Goal: Task Accomplishment & Management: Complete application form

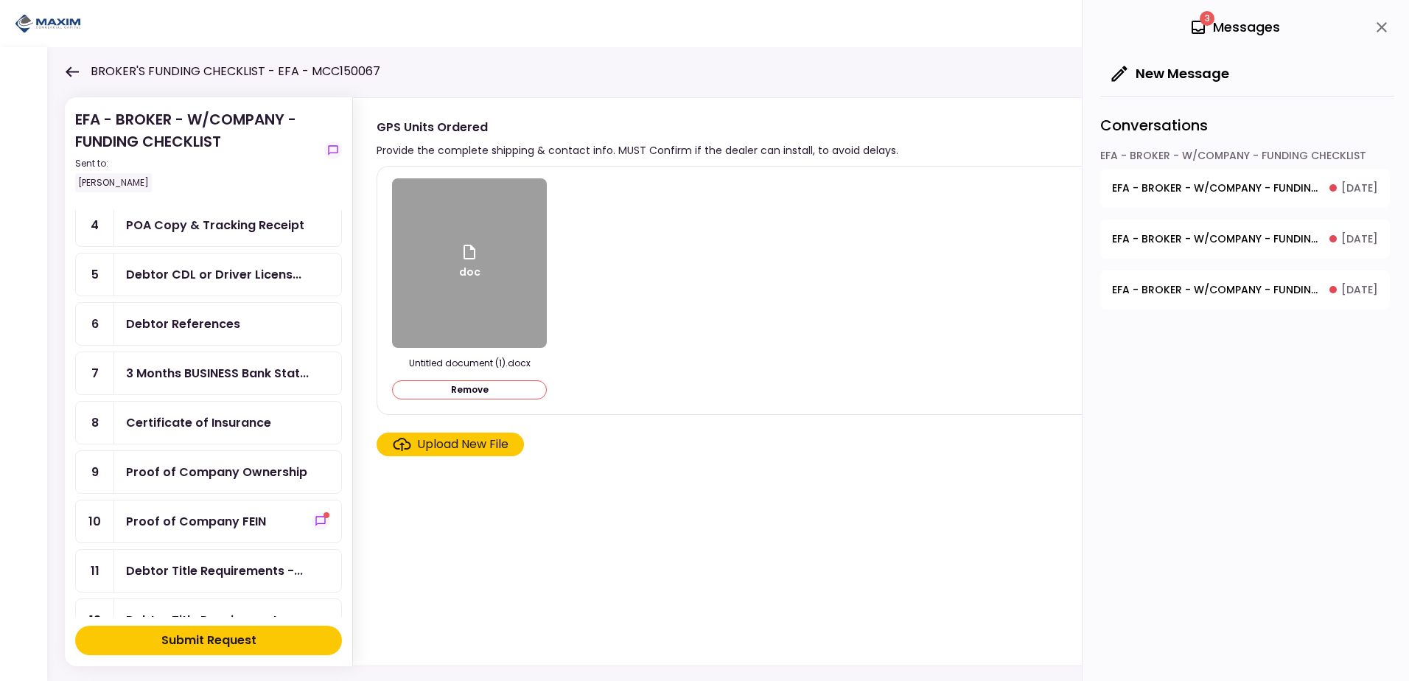
scroll to position [221, 0]
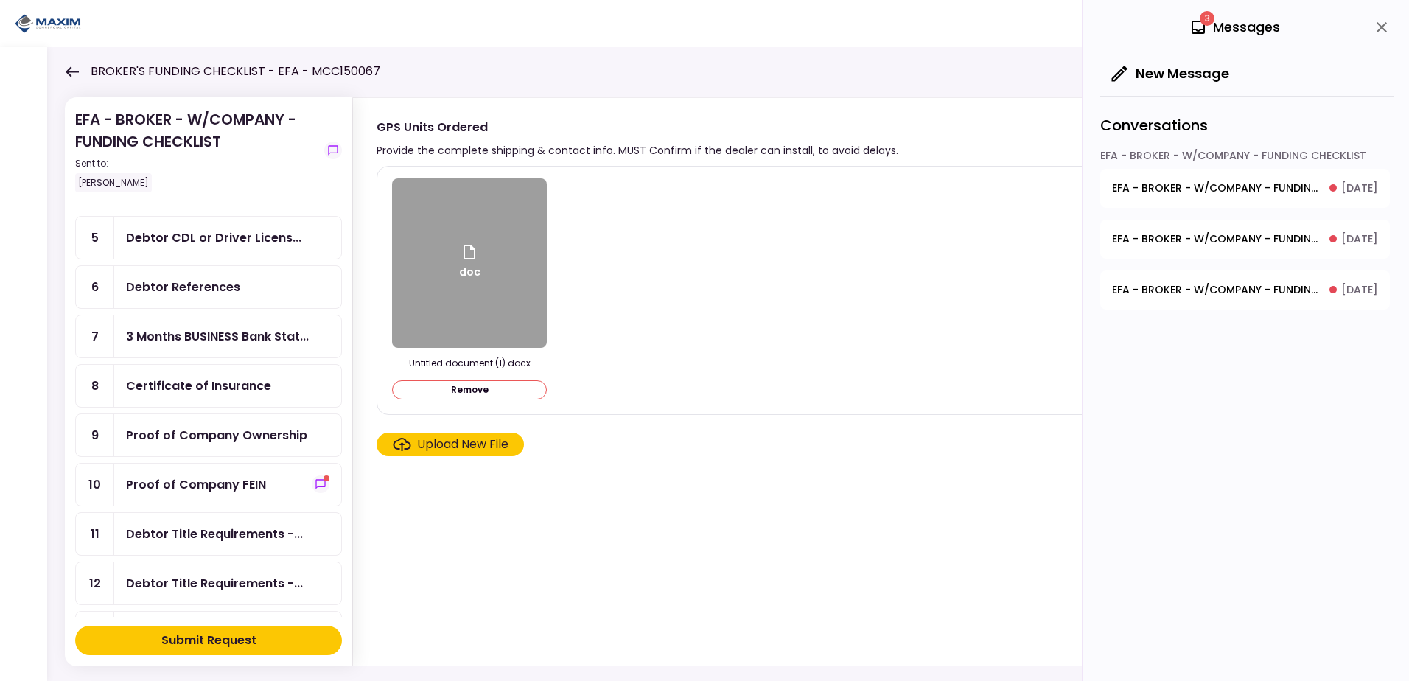
click at [206, 491] on div "Proof of Company FEIN" at bounding box center [196, 484] width 140 height 18
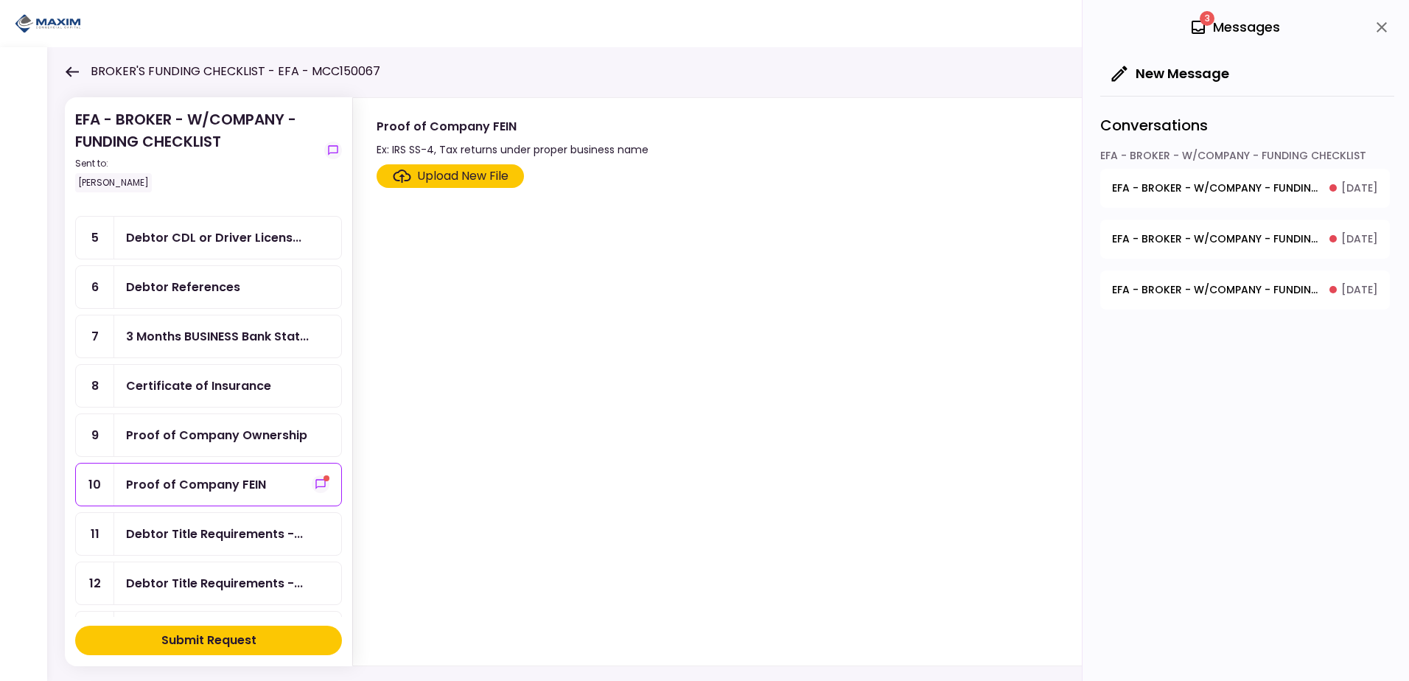
click at [443, 178] on div "Upload New File" at bounding box center [462, 176] width 91 height 18
click at [0, 0] on input "Upload New File" at bounding box center [0, 0] width 0 height 0
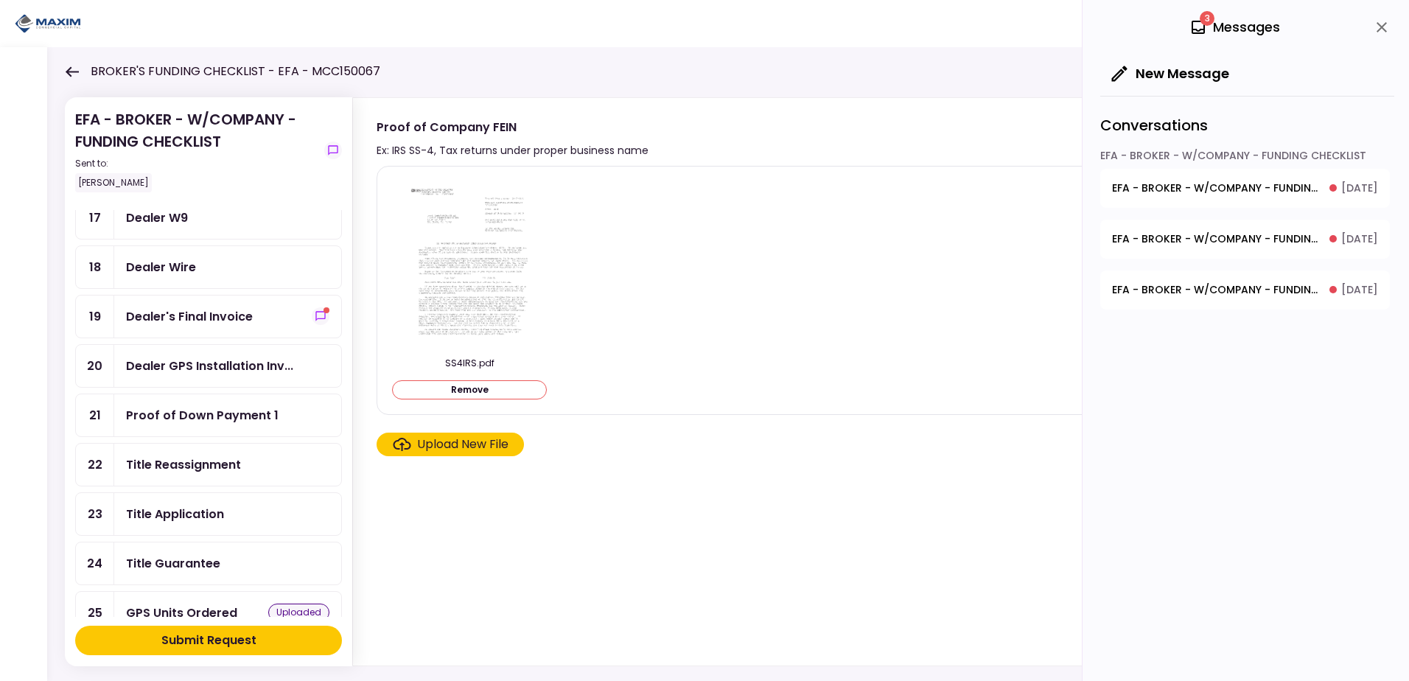
scroll to position [884, 0]
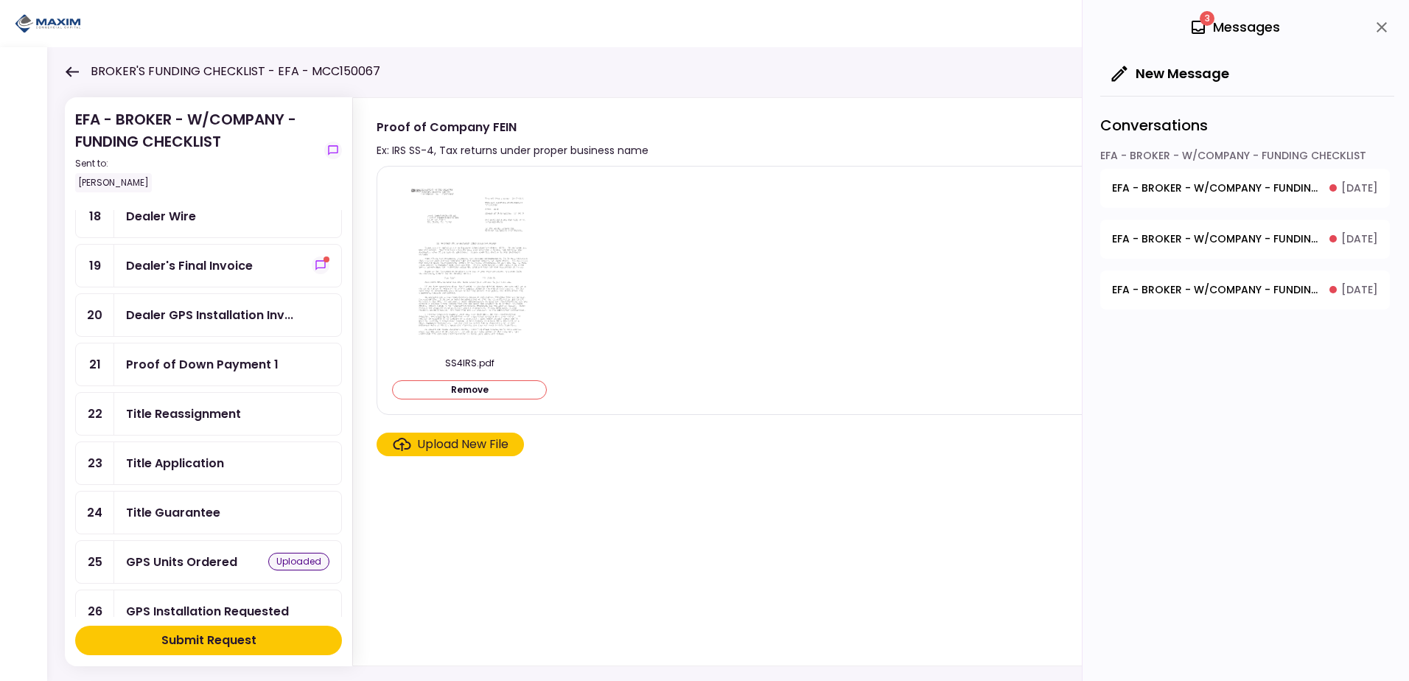
click at [180, 566] on div "GPS Units Ordered" at bounding box center [181, 562] width 111 height 18
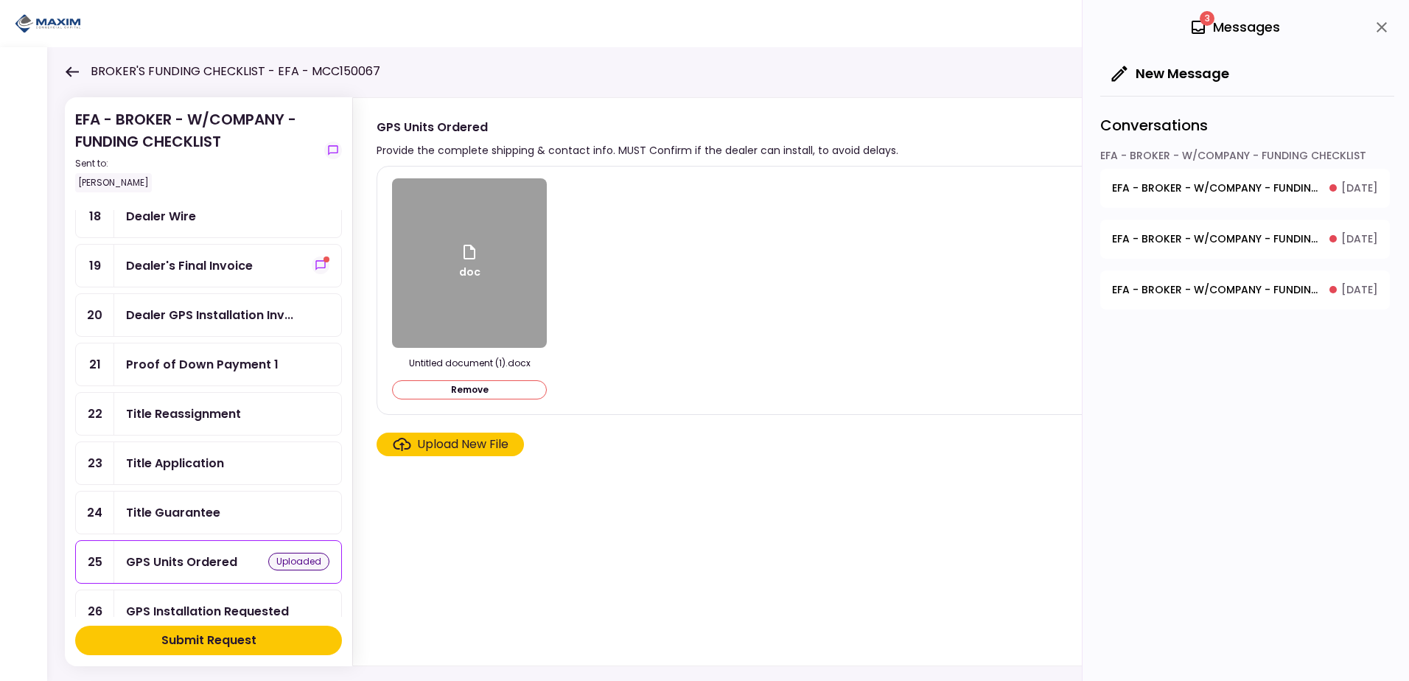
click at [433, 441] on div "Upload New File" at bounding box center [462, 445] width 91 height 18
click at [0, 0] on input "Upload New File" at bounding box center [0, 0] width 0 height 0
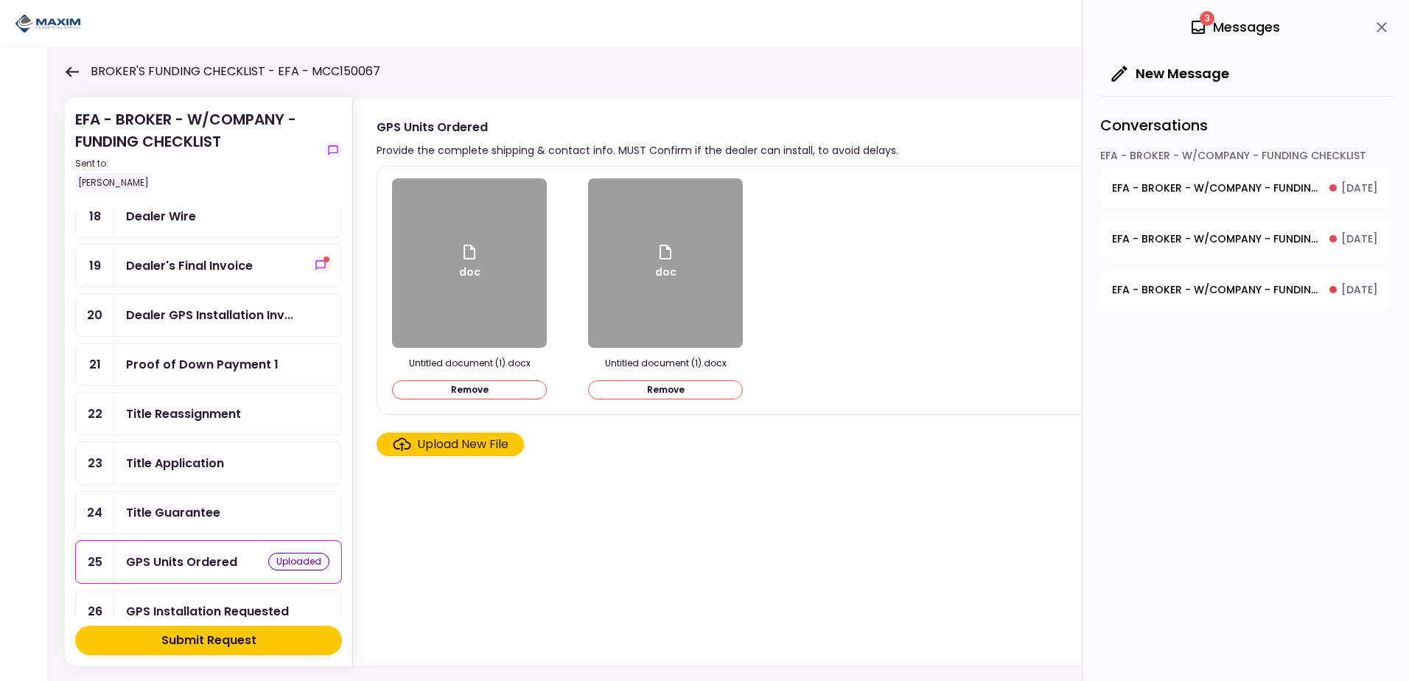
click at [454, 446] on div "Upload New File" at bounding box center [462, 445] width 91 height 18
click at [0, 0] on input "Upload New File" at bounding box center [0, 0] width 0 height 0
click at [213, 635] on div "Submit Request" at bounding box center [208, 641] width 95 height 18
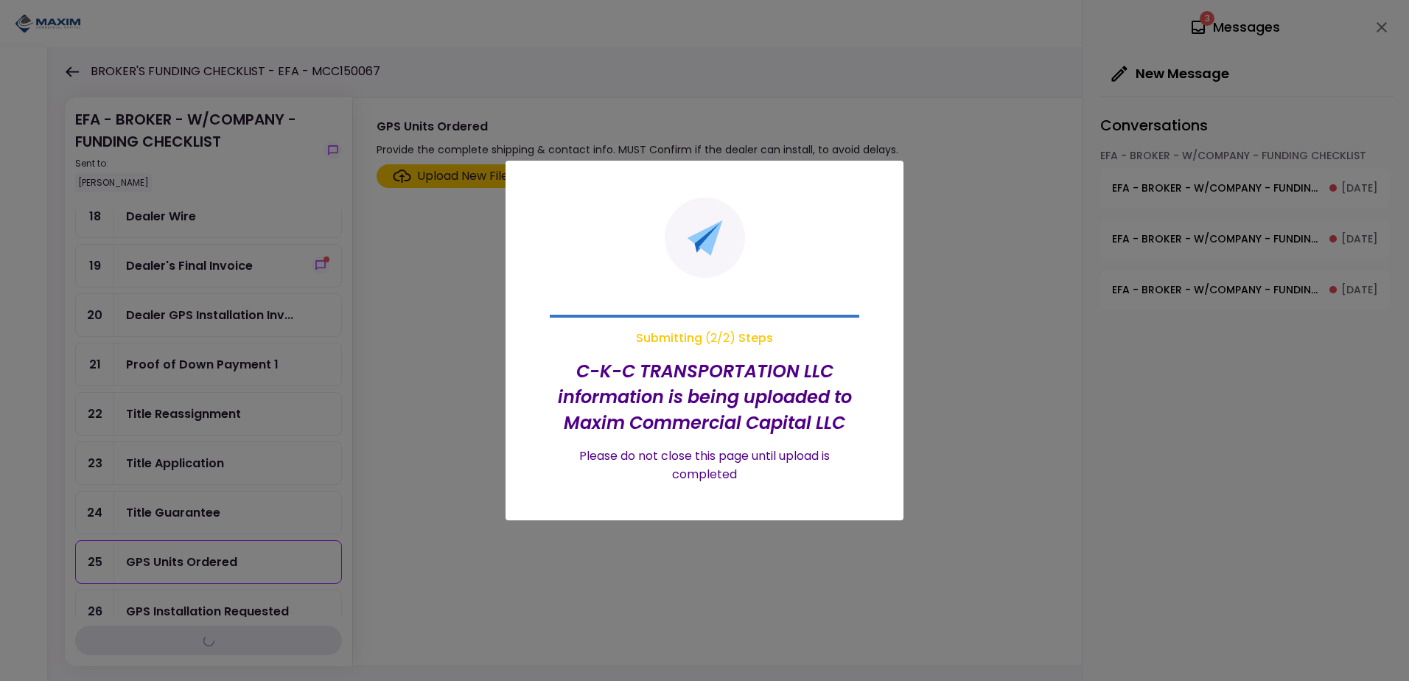
scroll to position [489, 0]
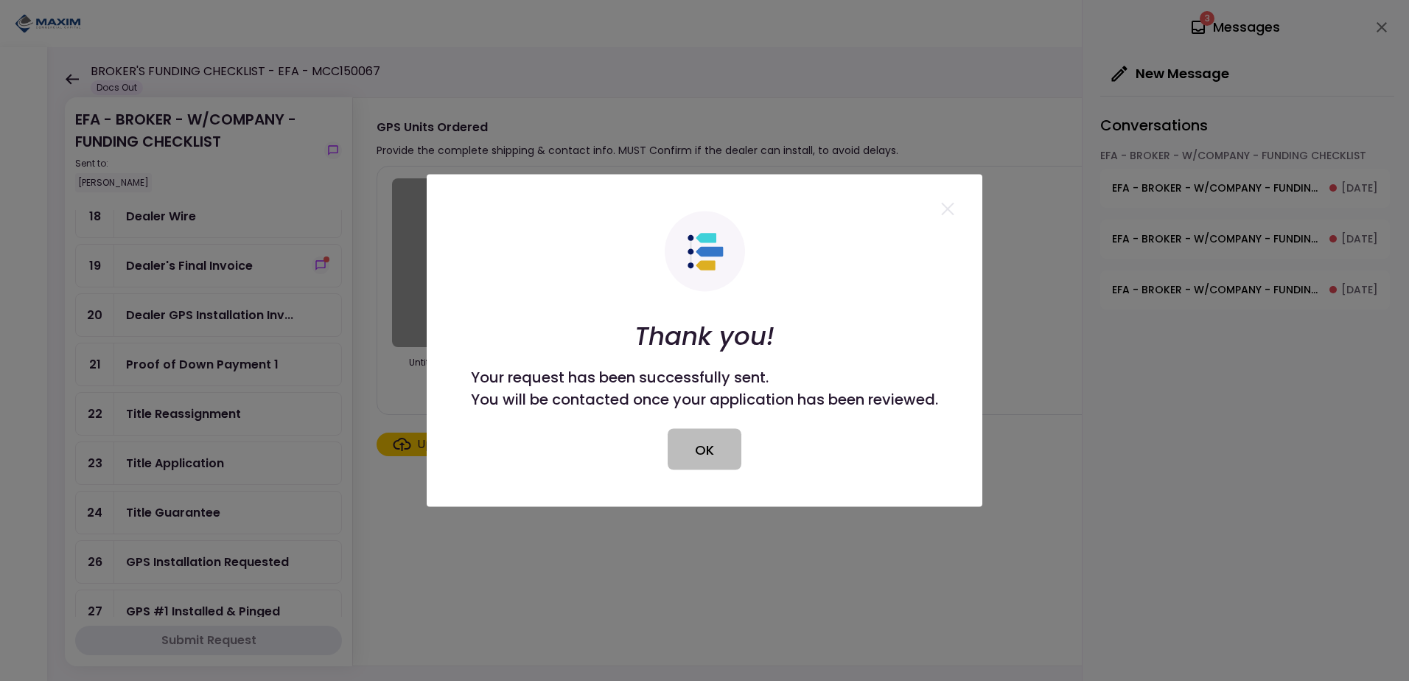
click at [719, 449] on button "OK" at bounding box center [705, 449] width 74 height 41
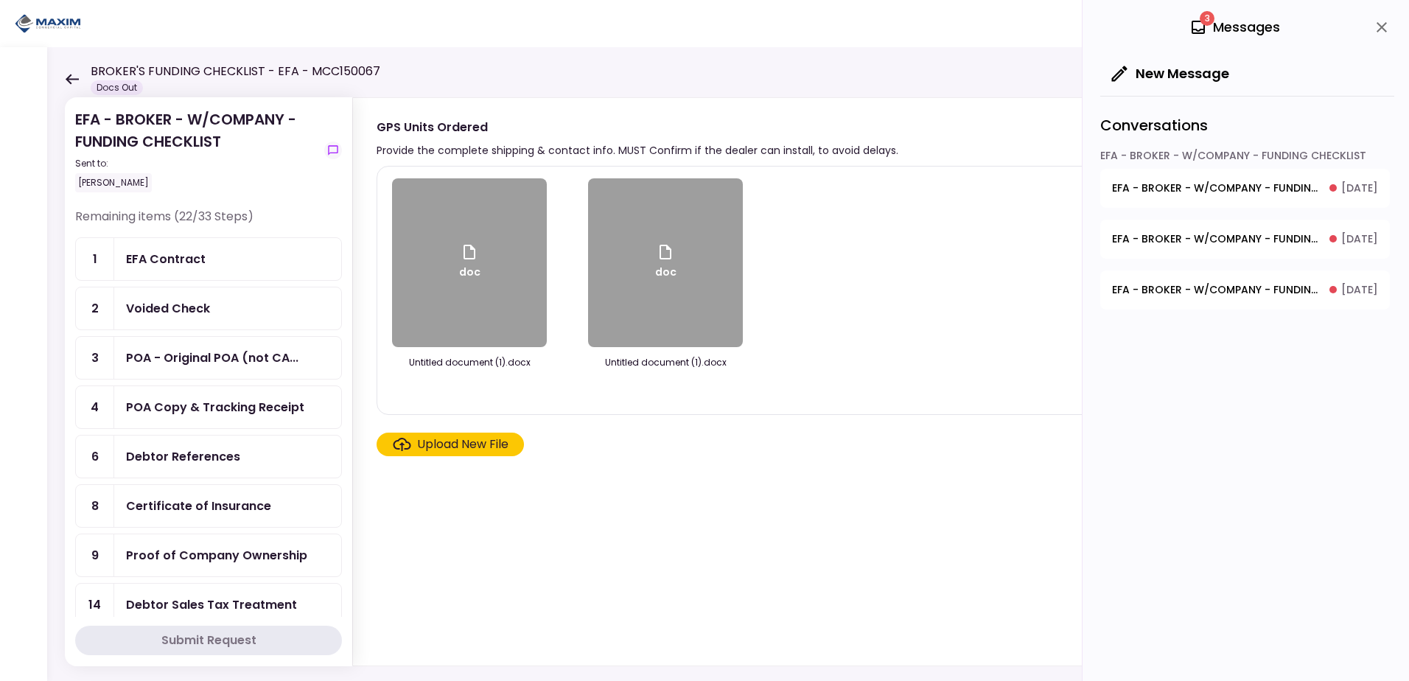
scroll to position [0, 0]
